Goal: Find specific page/section: Find specific page/section

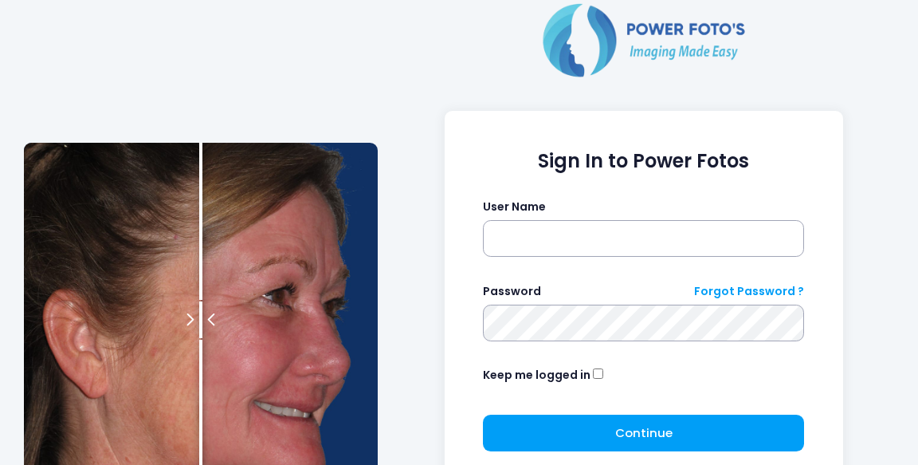
click at [590, 235] on input "text" at bounding box center [643, 238] width 321 height 37
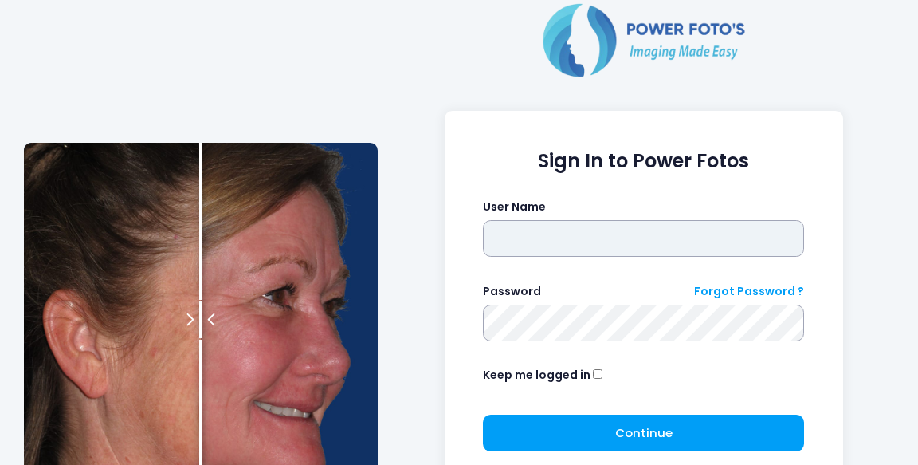
type input "*******"
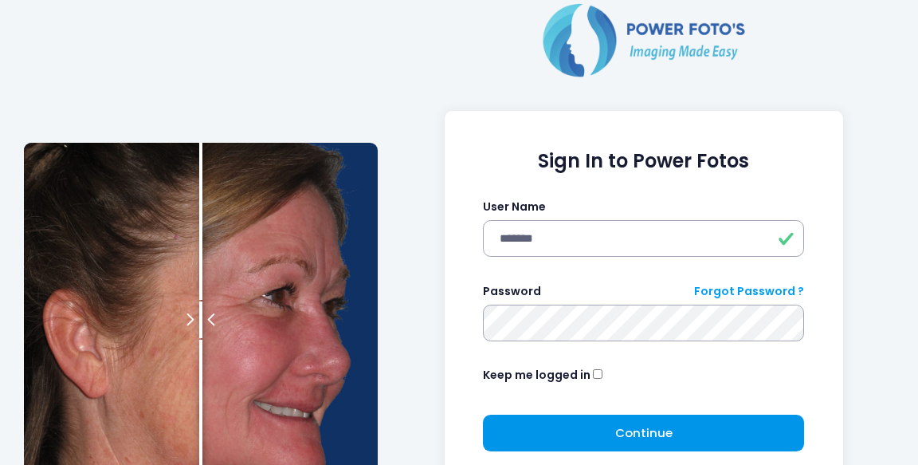
click at [657, 426] on span "Continue" at bounding box center [643, 432] width 57 height 17
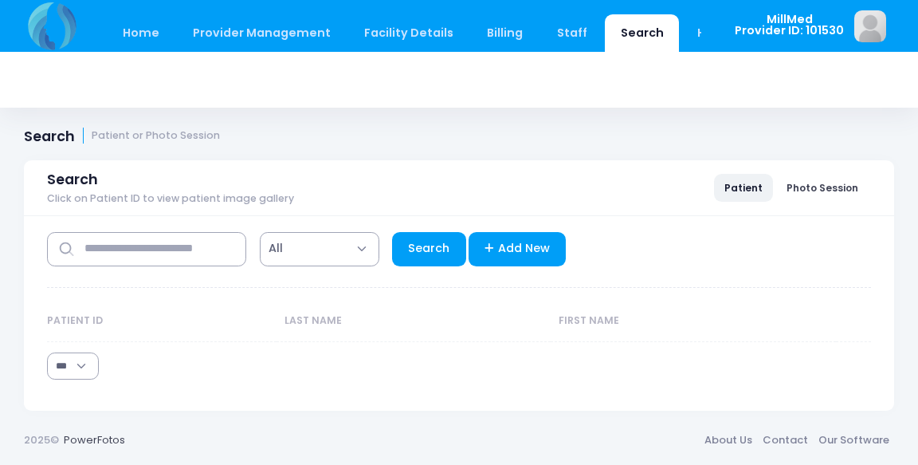
select select "***"
click at [109, 255] on input "text" at bounding box center [146, 249] width 199 height 34
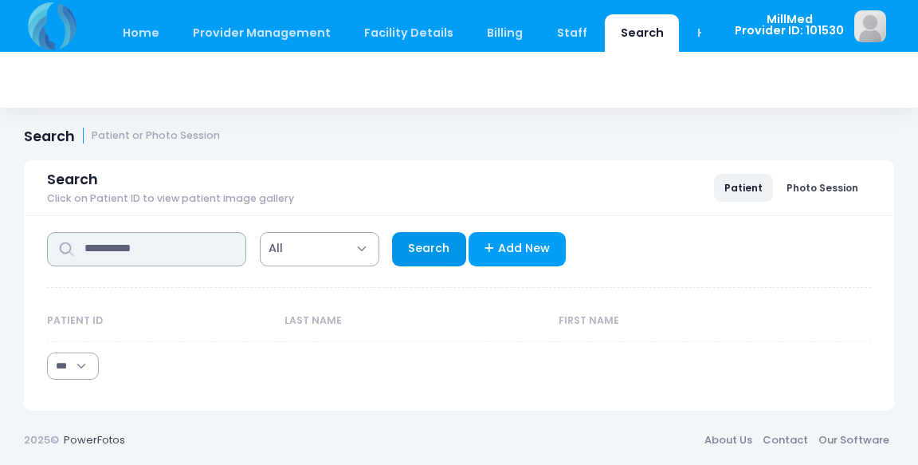
type input "**********"
click at [433, 245] on link "Search" at bounding box center [429, 249] width 74 height 34
select select "***"
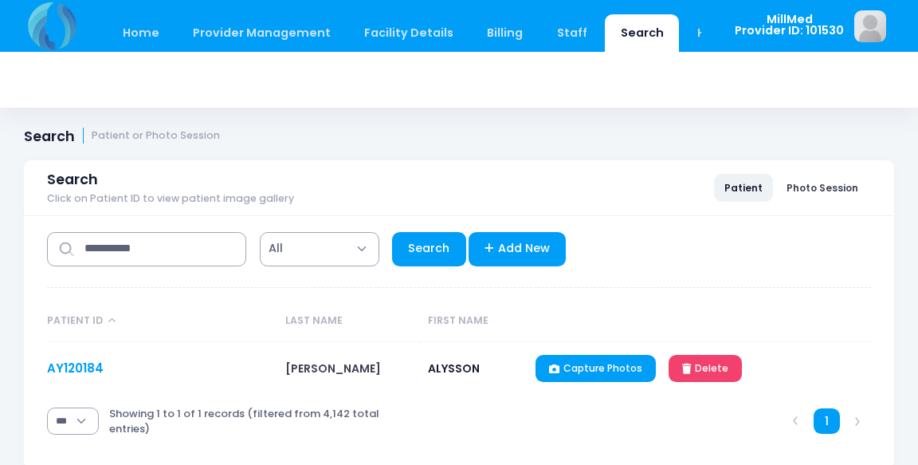
click at [73, 365] on link "AY120184" at bounding box center [75, 367] width 57 height 17
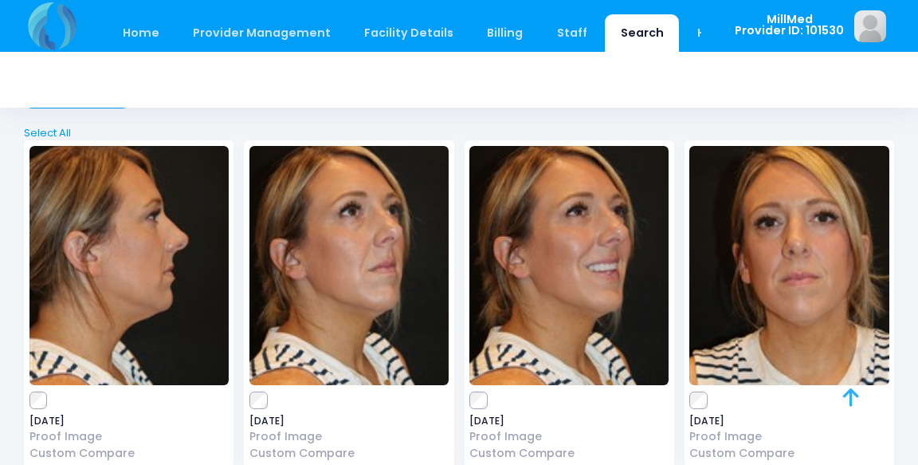
scroll to position [73, 0]
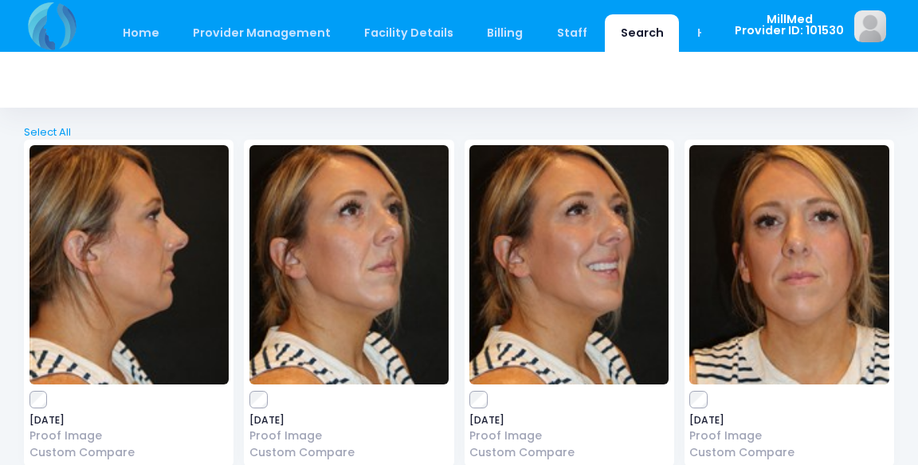
click at [788, 315] on img at bounding box center [788, 264] width 199 height 239
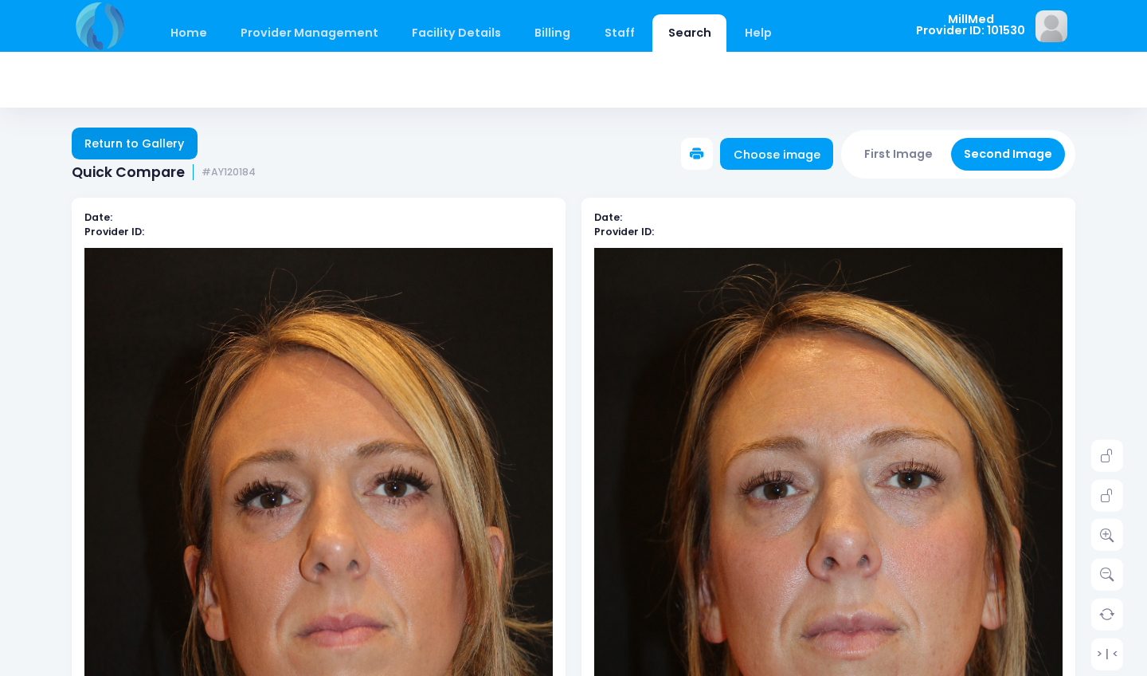
click at [131, 139] on link "Return to Gallery" at bounding box center [135, 143] width 126 height 32
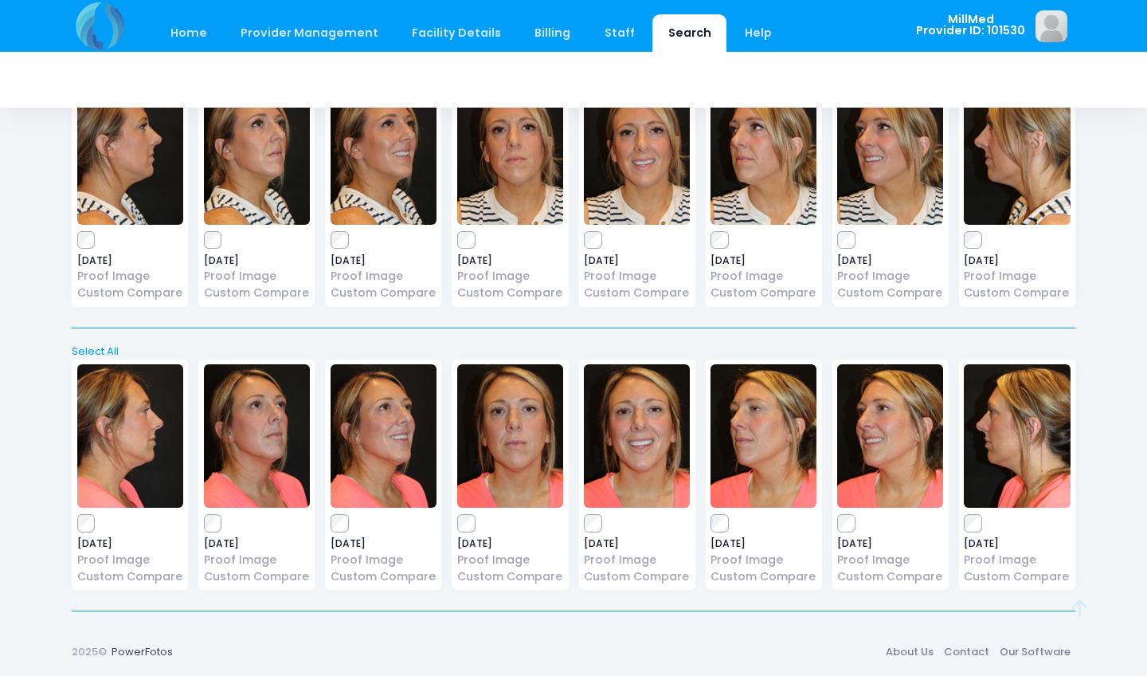
scroll to position [133, 0]
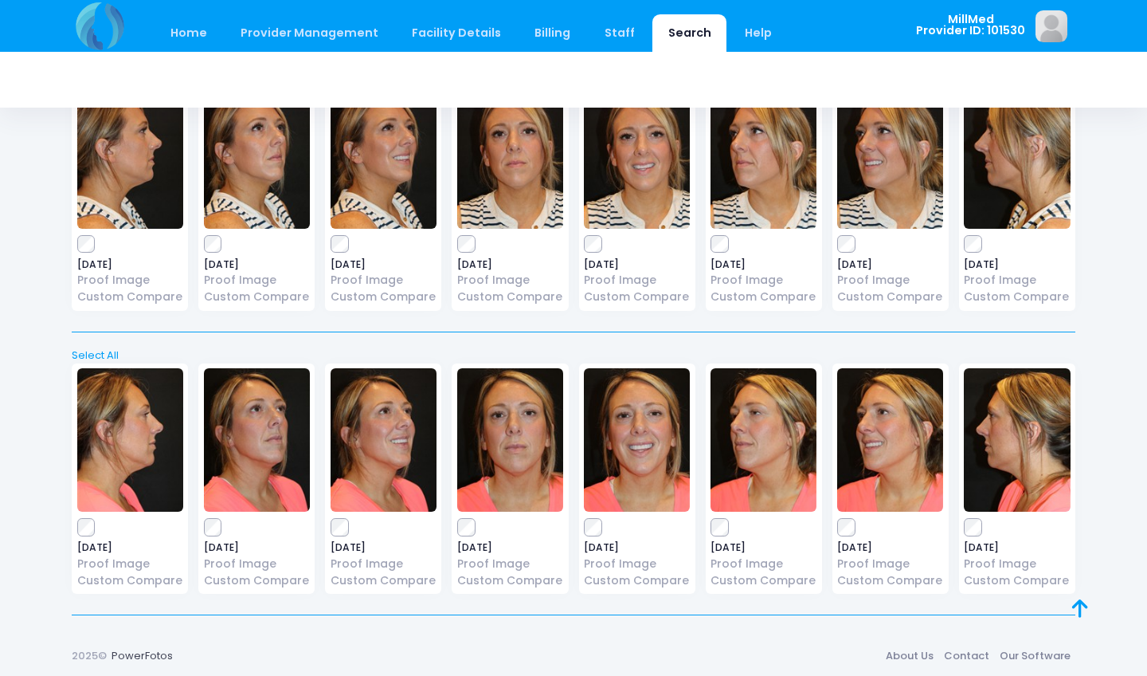
click at [647, 114] on img at bounding box center [637, 156] width 106 height 143
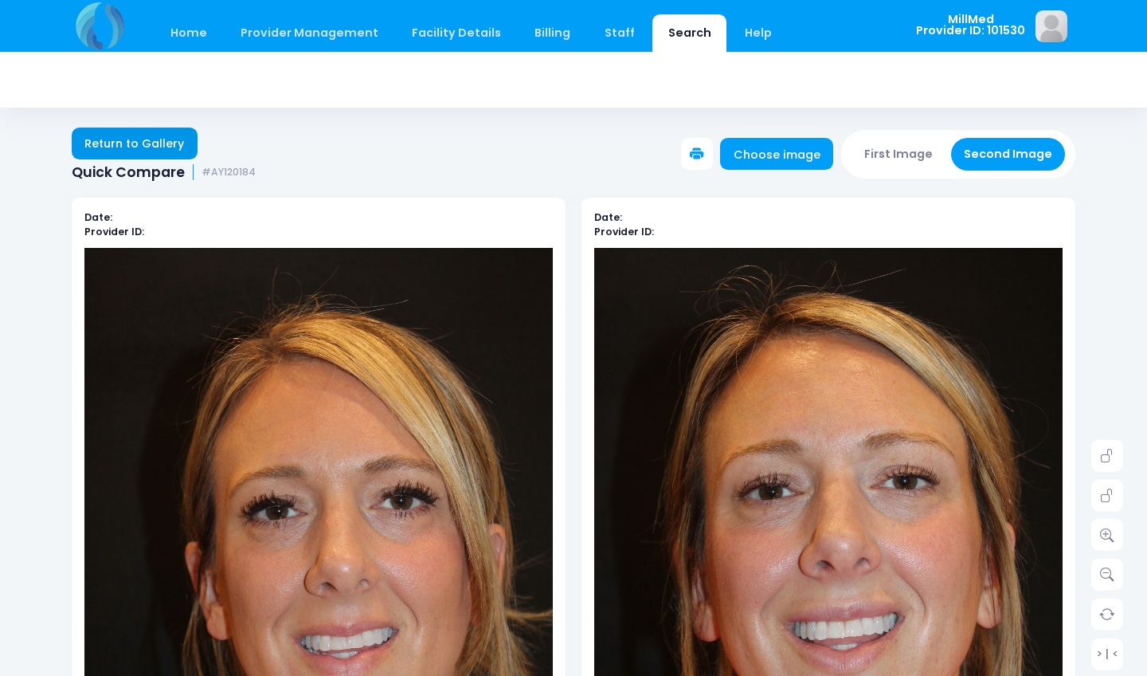
click at [143, 141] on link "Return to Gallery" at bounding box center [135, 143] width 126 height 32
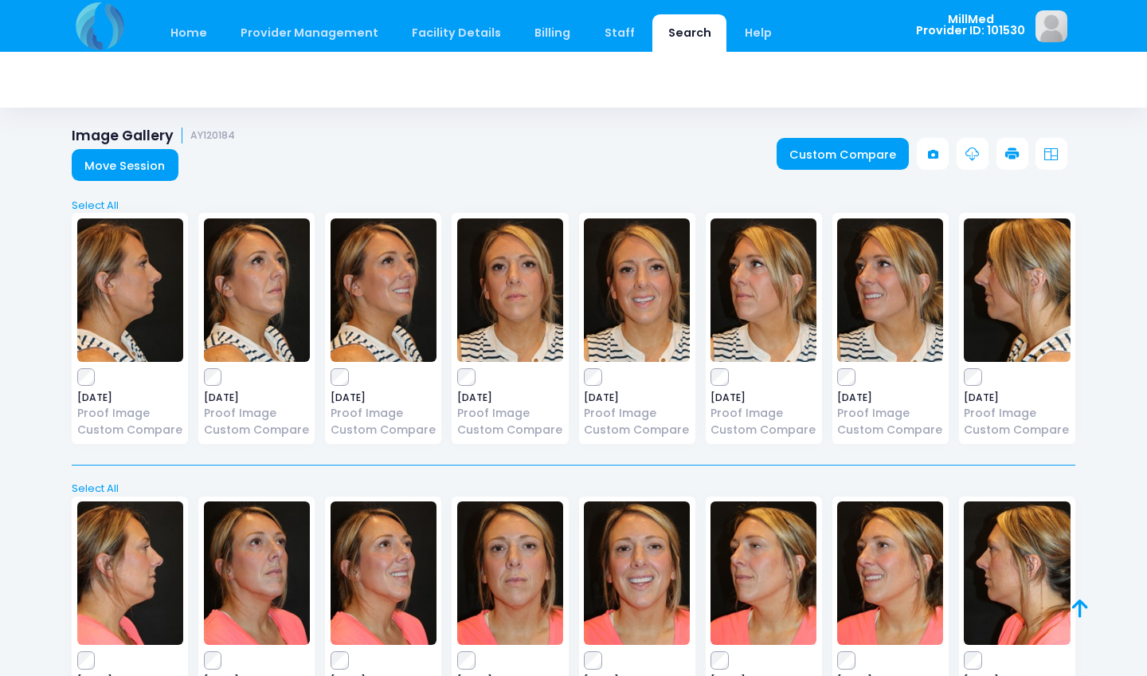
scroll to position [133, 0]
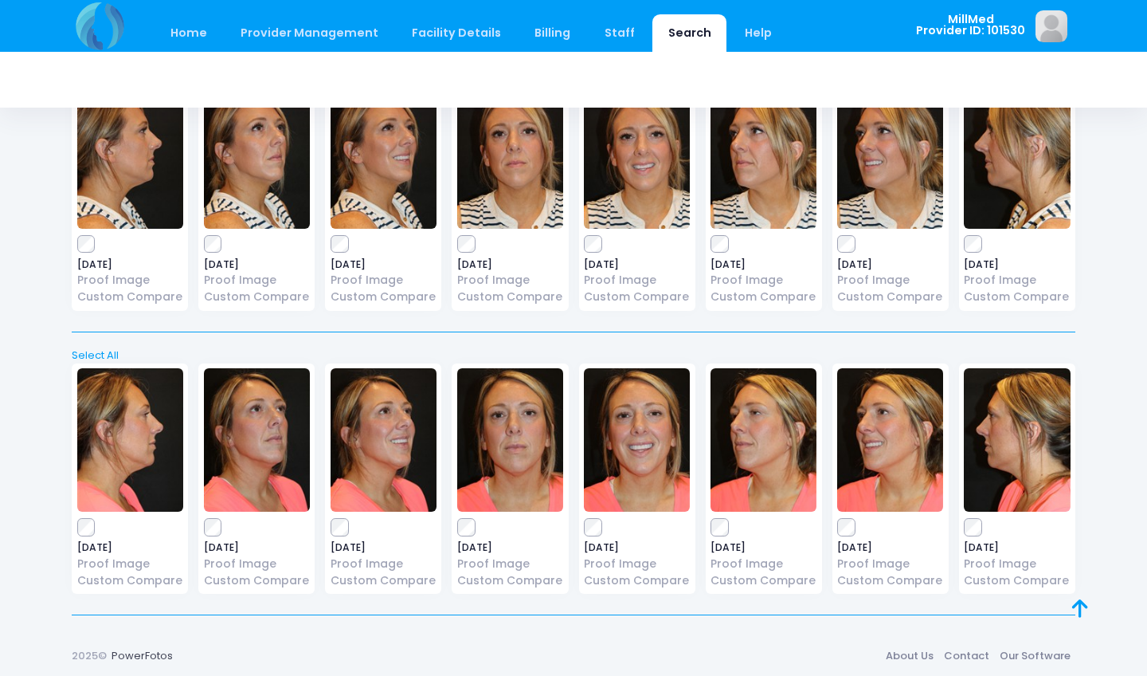
click at [752, 156] on img at bounding box center [764, 156] width 106 height 143
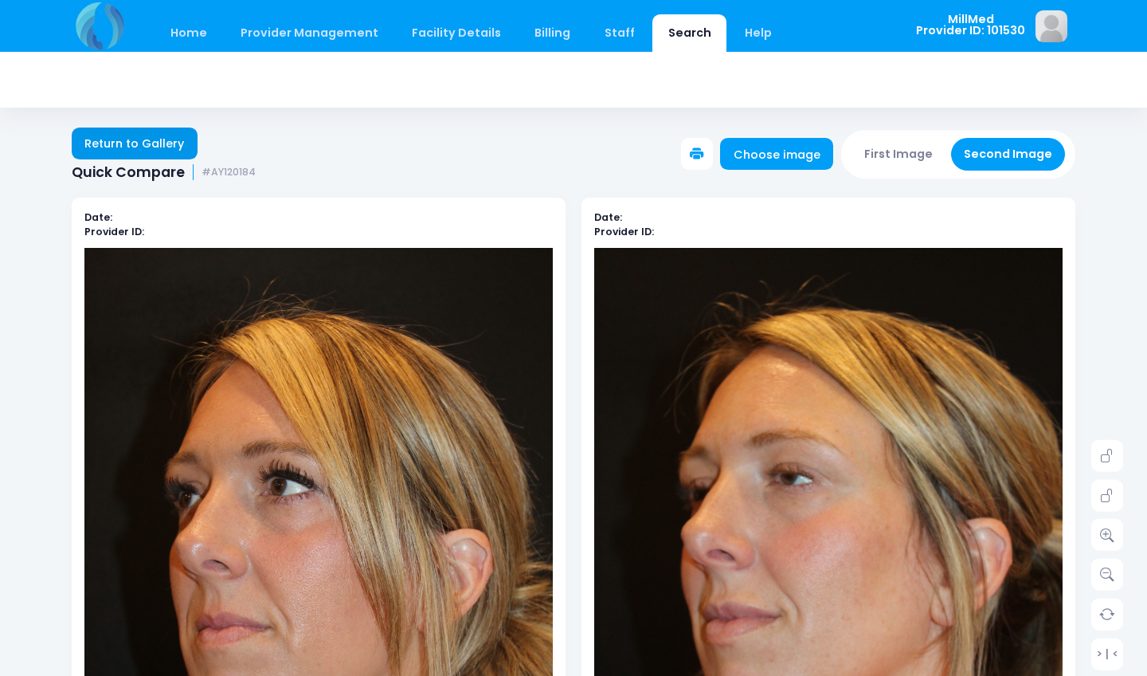
click at [173, 138] on link "Return to Gallery" at bounding box center [135, 143] width 126 height 32
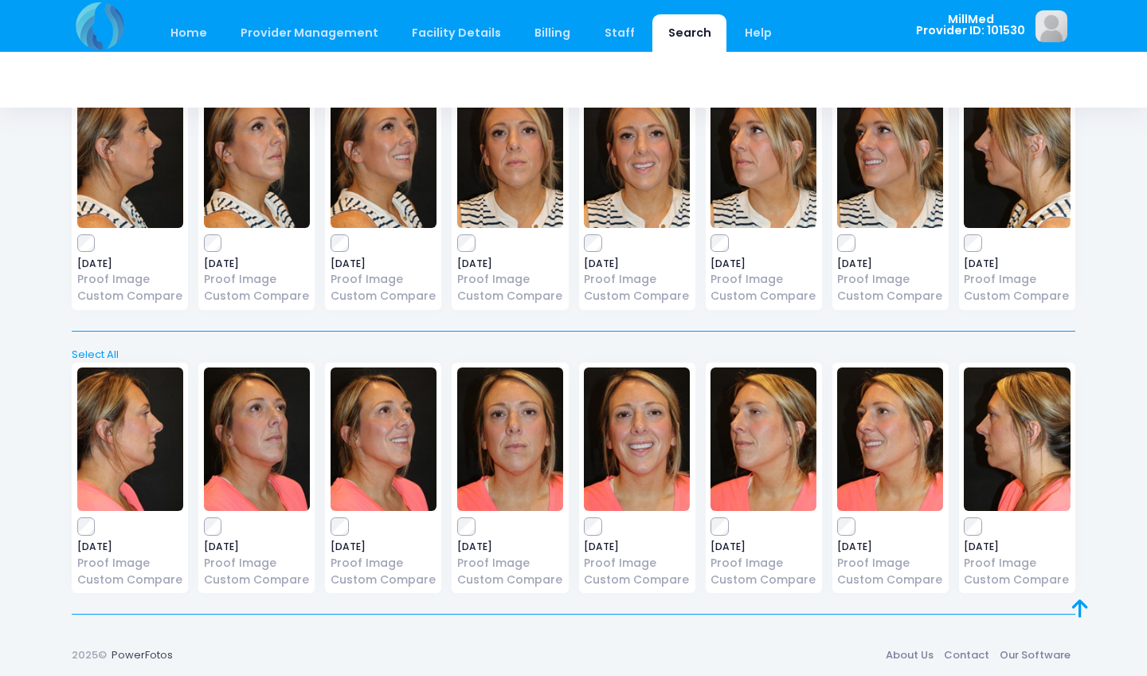
scroll to position [133, 0]
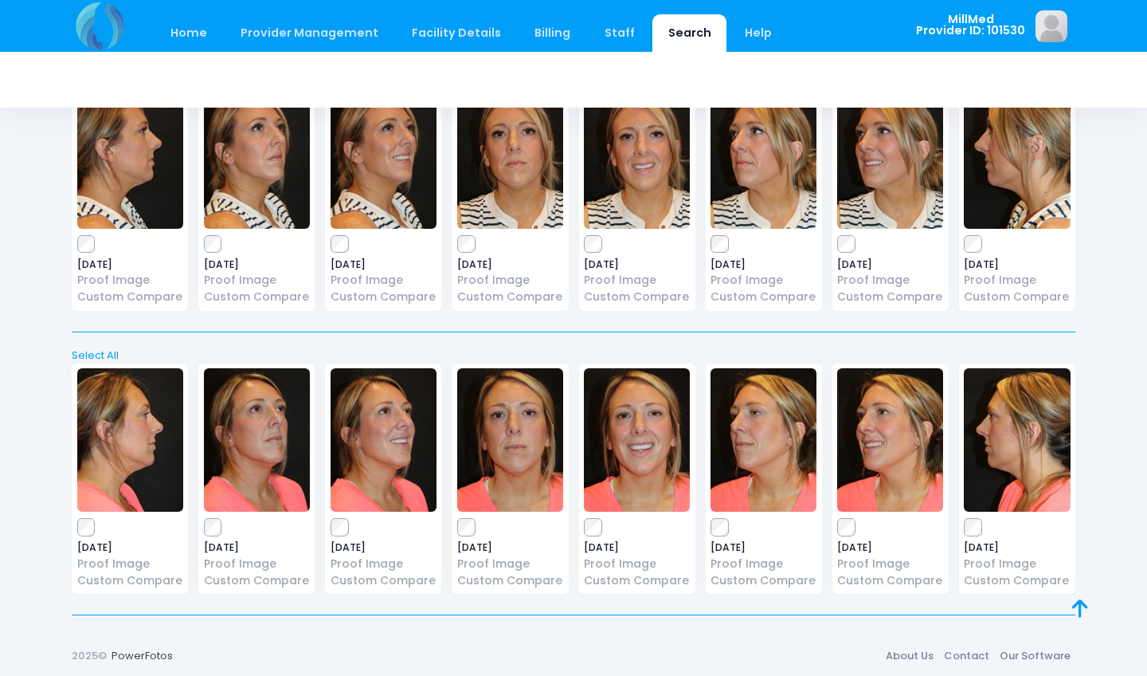
click at [653, 150] on img at bounding box center [637, 156] width 106 height 143
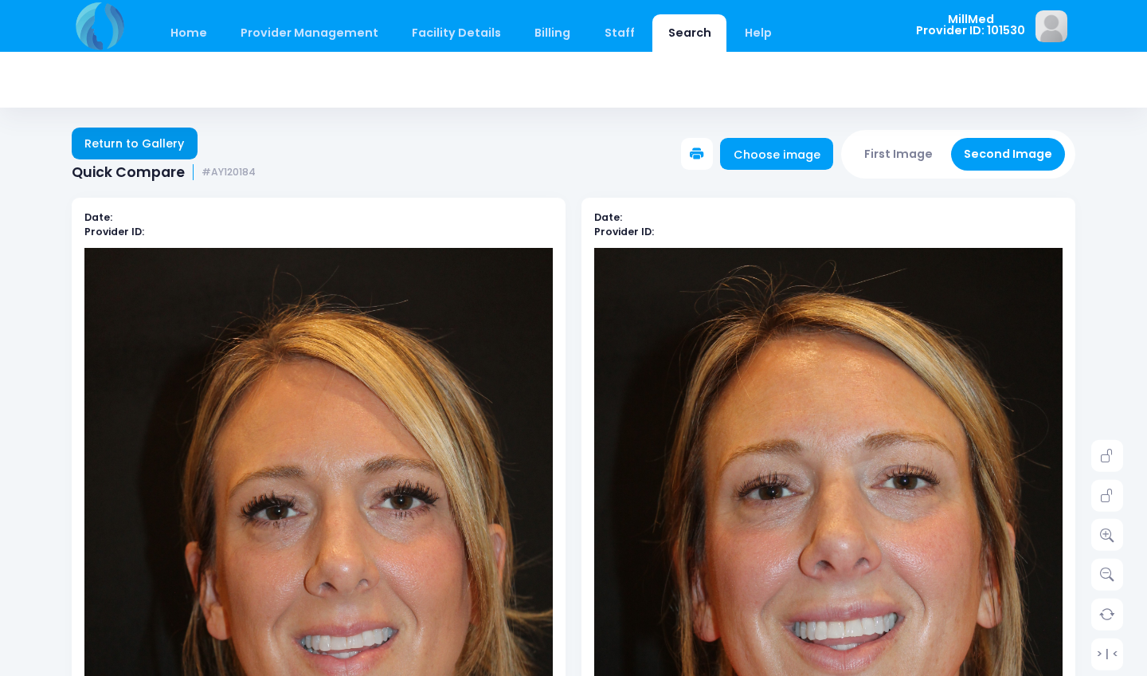
click at [150, 142] on link "Return to Gallery" at bounding box center [135, 143] width 126 height 32
